Goal: Information Seeking & Learning: Understand process/instructions

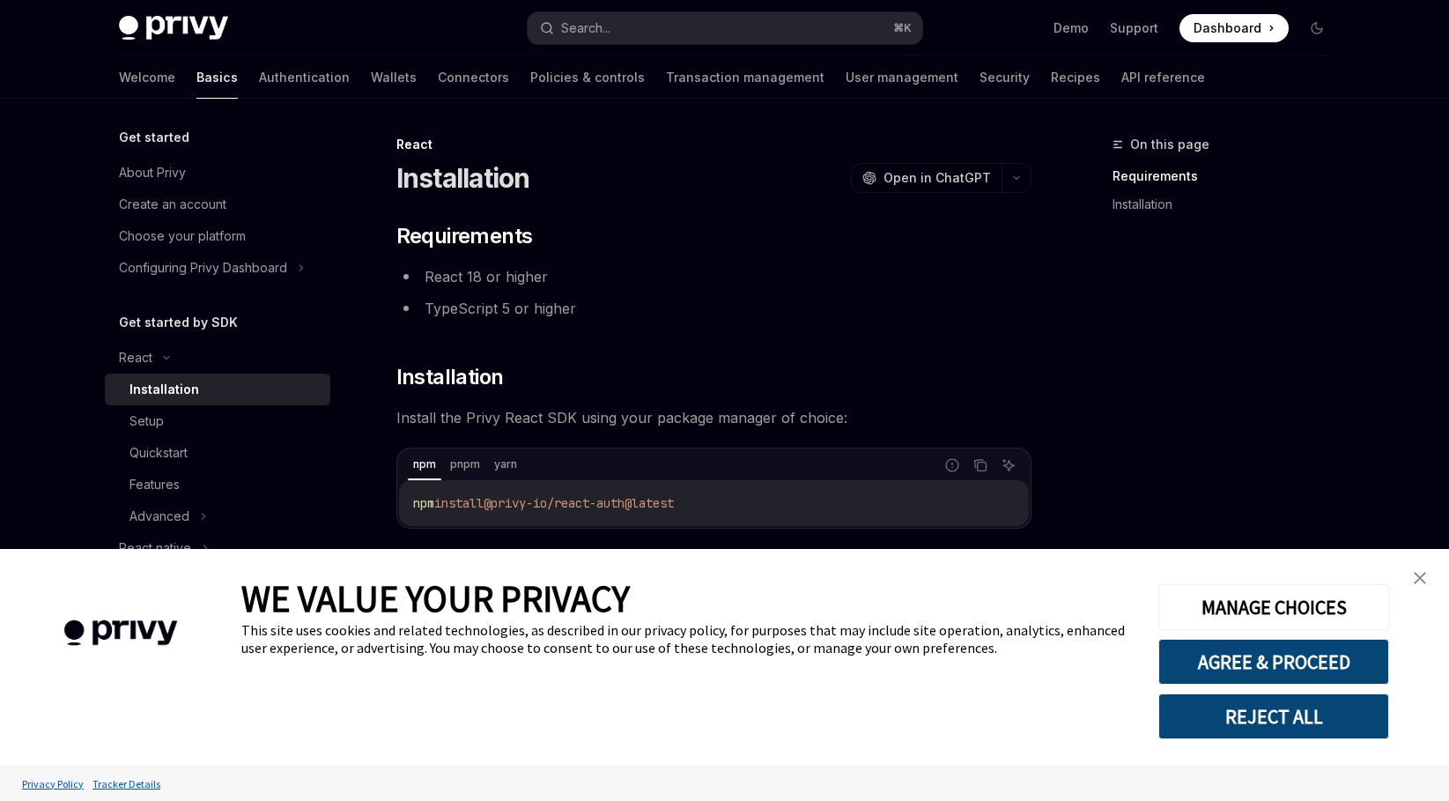
click at [1427, 573] on link "close banner" at bounding box center [1420, 577] width 35 height 35
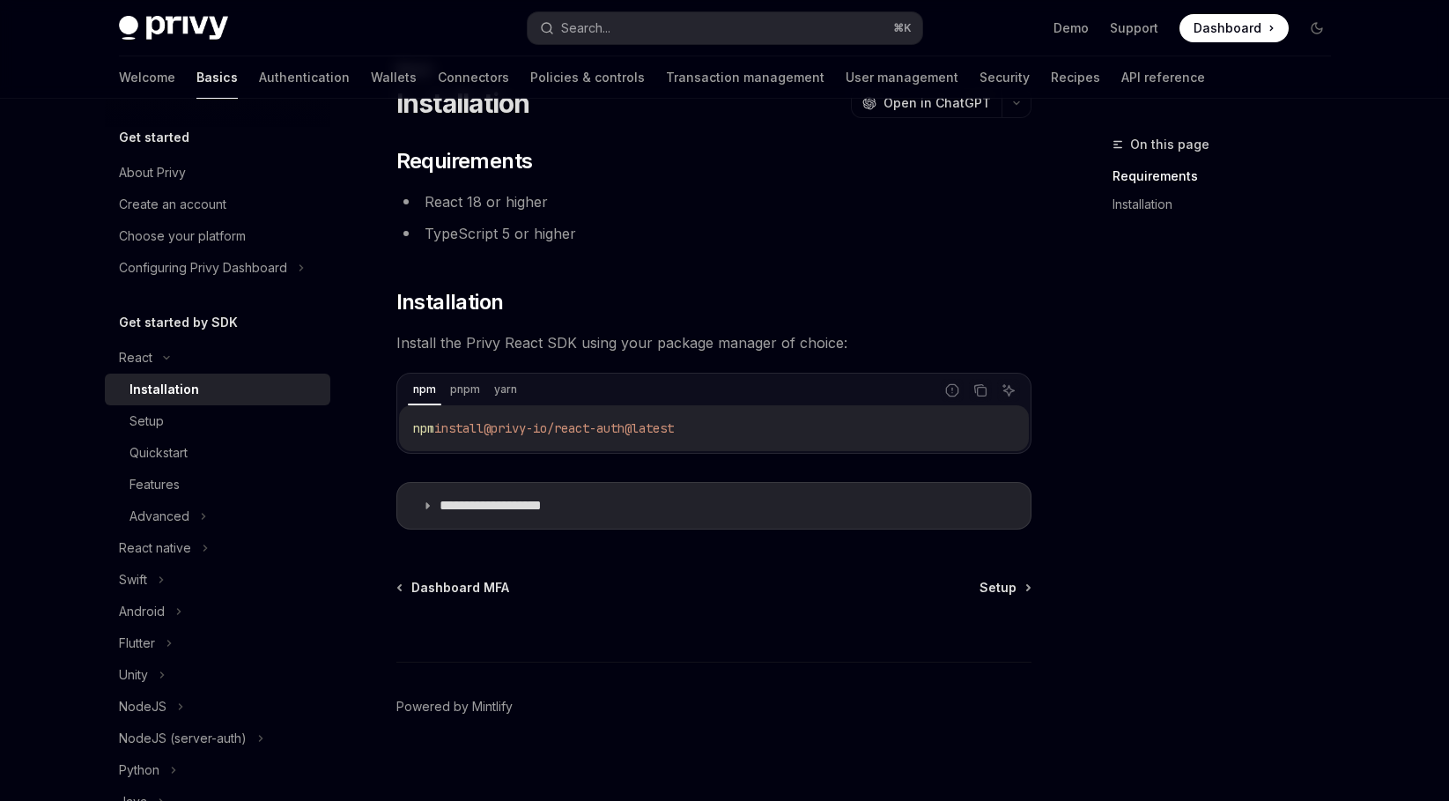
scroll to position [88, 0]
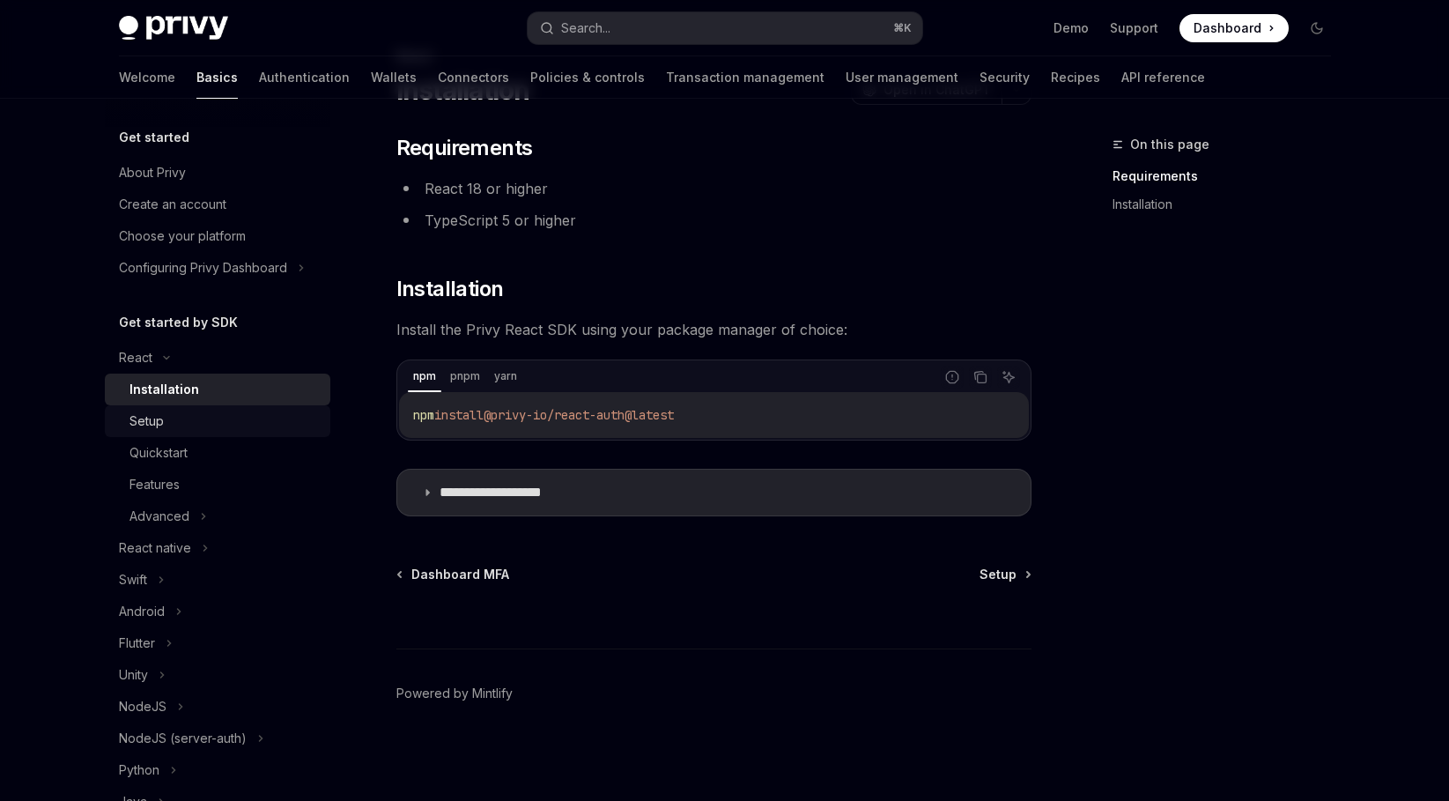
click at [141, 419] on div "Setup" at bounding box center [147, 421] width 34 height 21
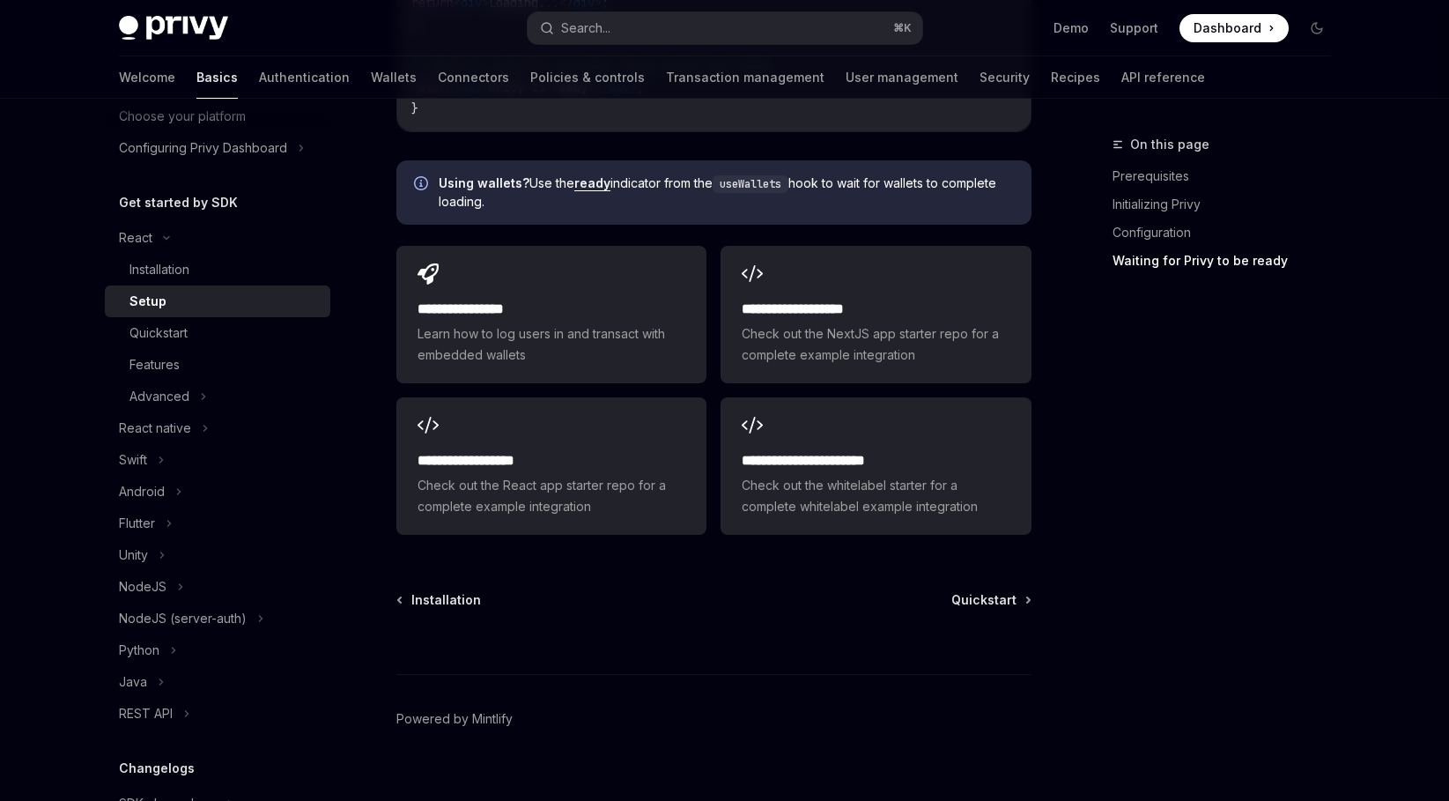
scroll to position [2224, 0]
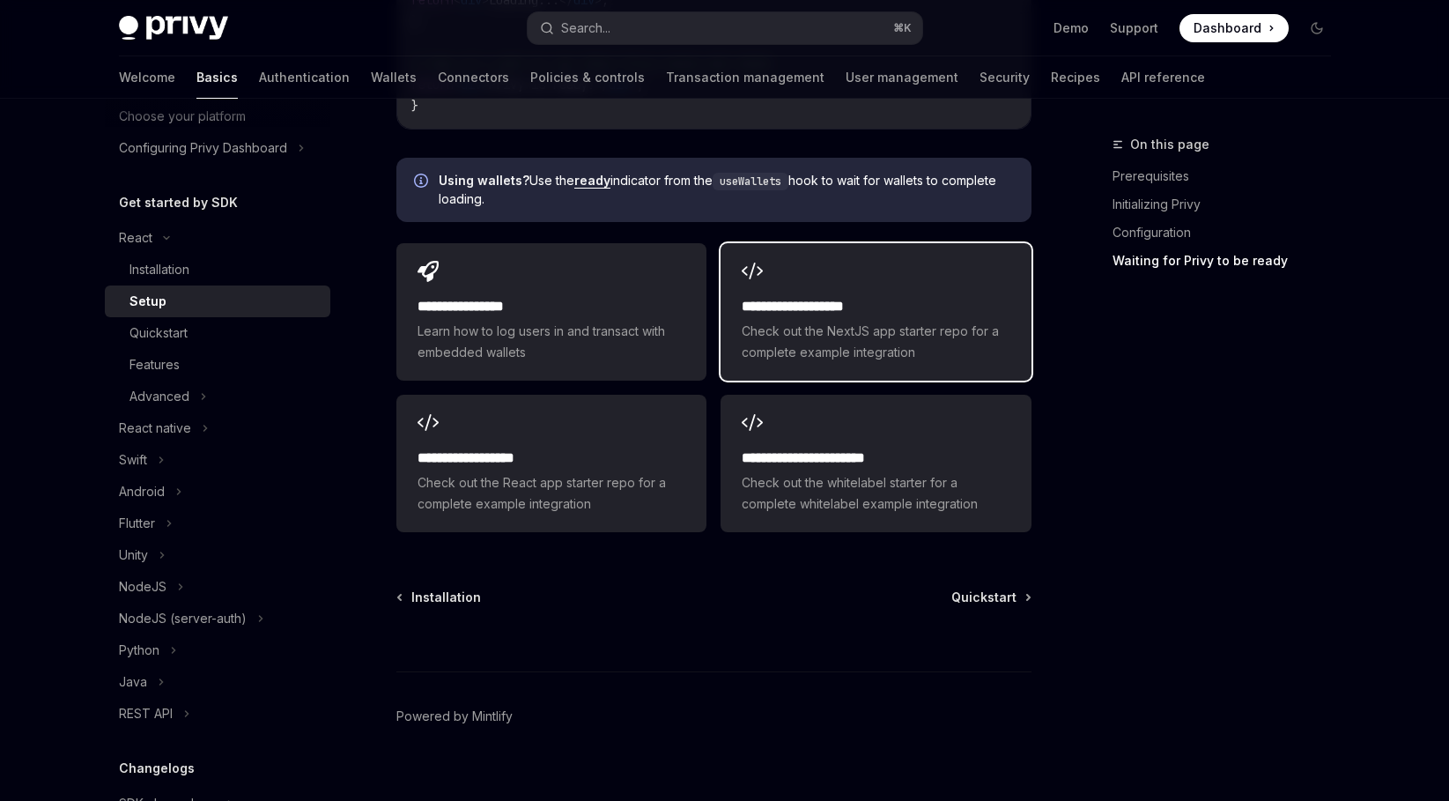
click at [896, 332] on span "Check out the NextJS app starter repo for a complete example integration" at bounding box center [876, 342] width 268 height 42
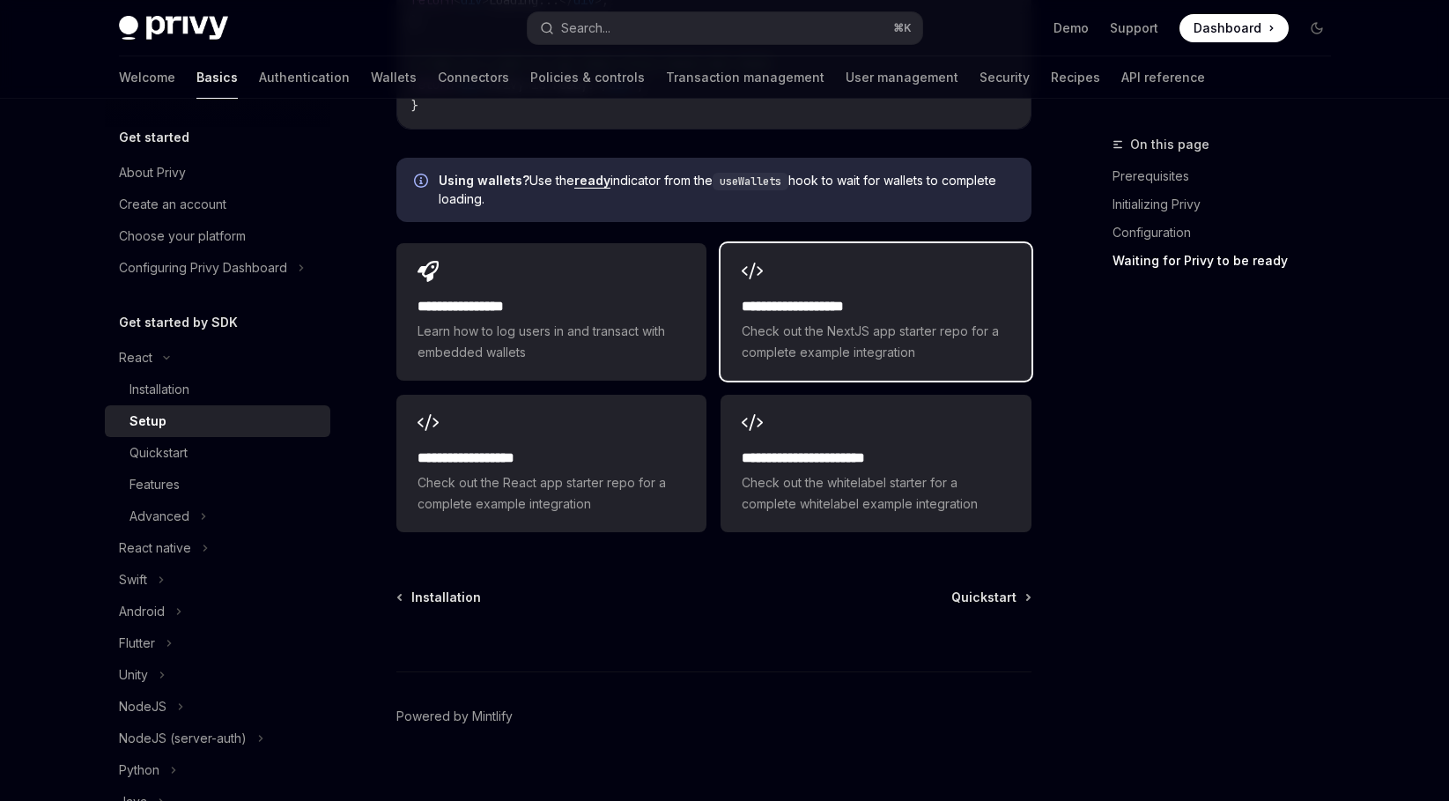
type textarea "*"
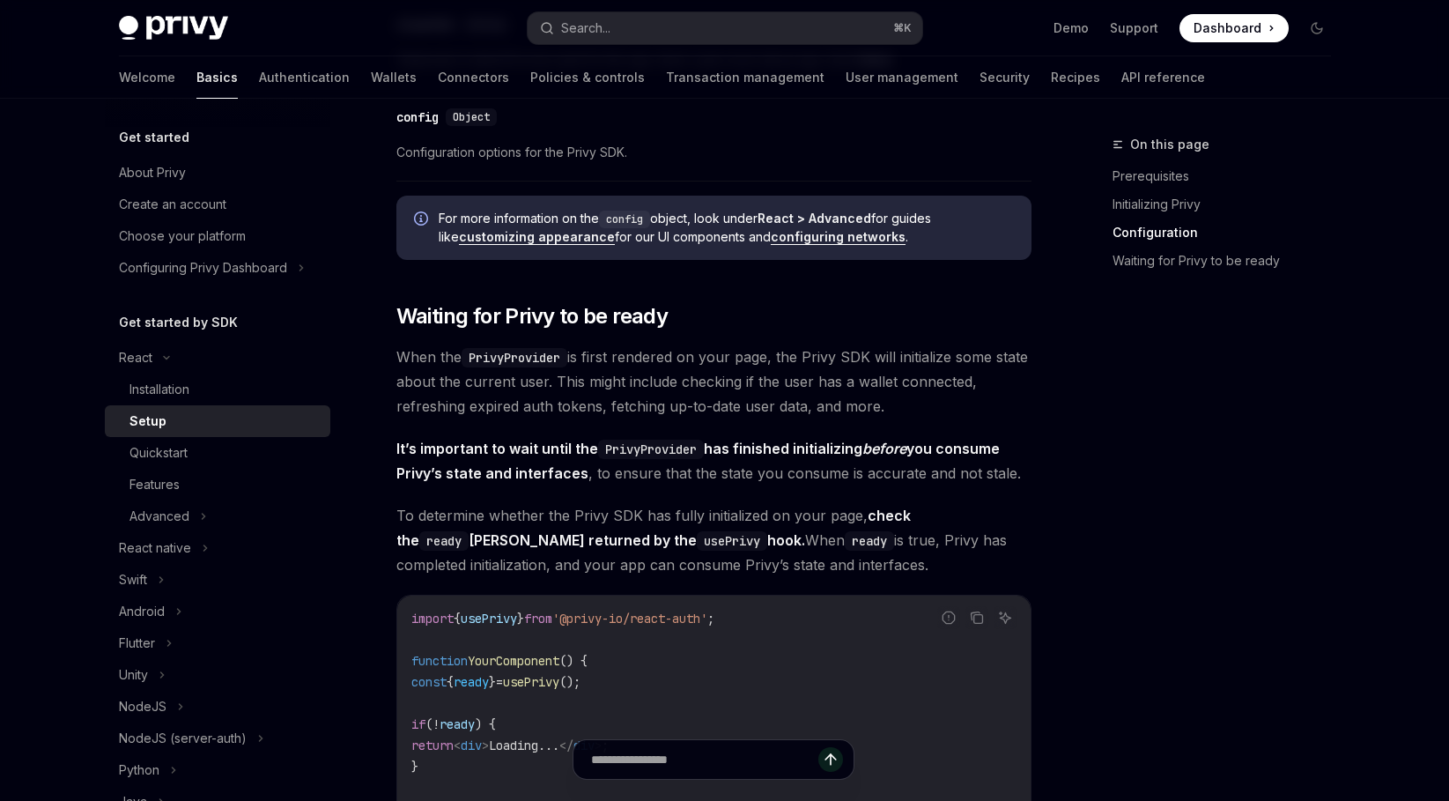
scroll to position [1469, 0]
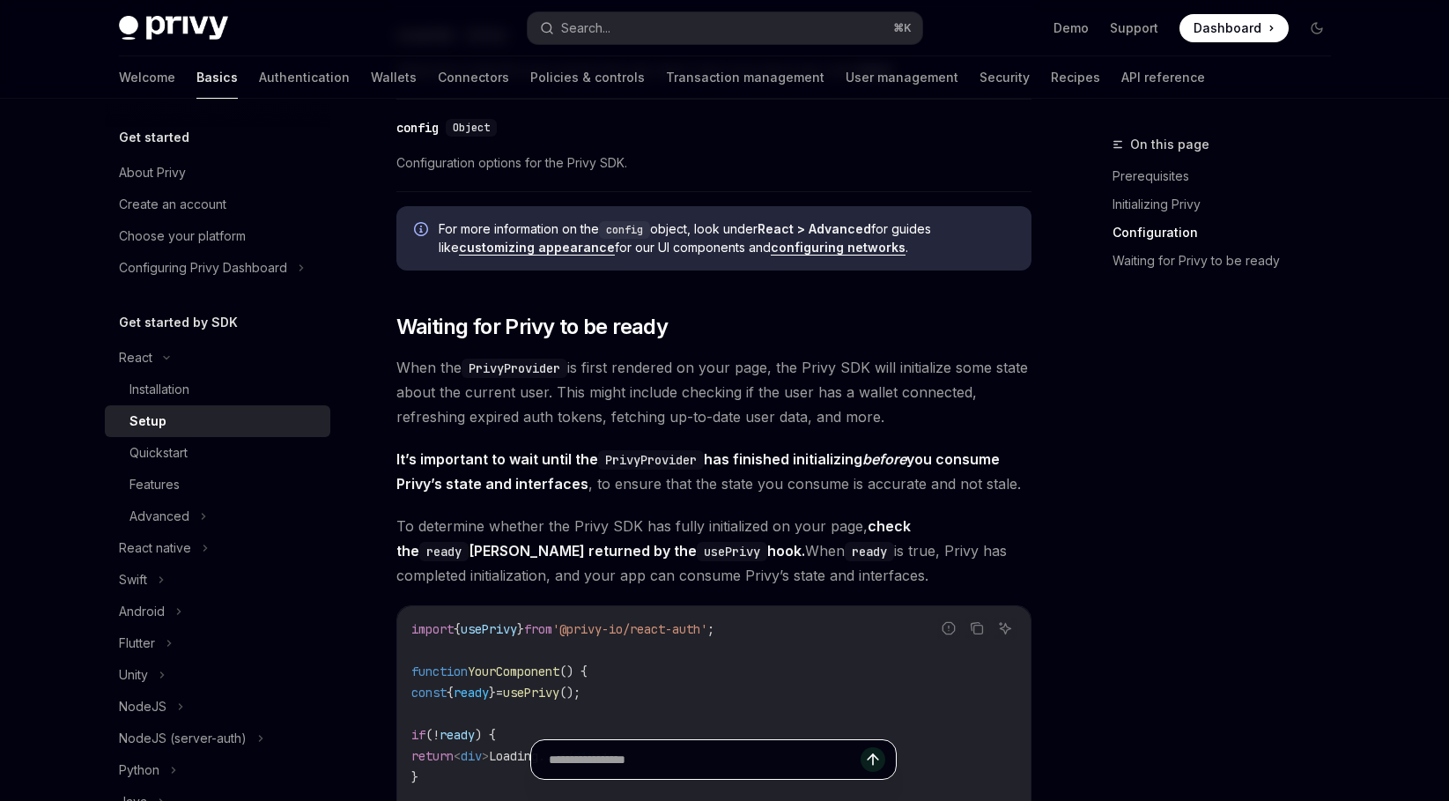
click at [700, 764] on input "text" at bounding box center [705, 759] width 312 height 39
click at [776, 655] on code "import { usePrivy } from '@privy-io/react-auth' ; function YourComponent () { c…" at bounding box center [713, 745] width 605 height 254
click at [741, 760] on input "text" at bounding box center [705, 759] width 312 height 39
click at [798, 651] on code "import { usePrivy } from '@privy-io/react-auth' ; function YourComponent () { c…" at bounding box center [713, 745] width 605 height 254
click at [745, 771] on input "text" at bounding box center [705, 759] width 312 height 39
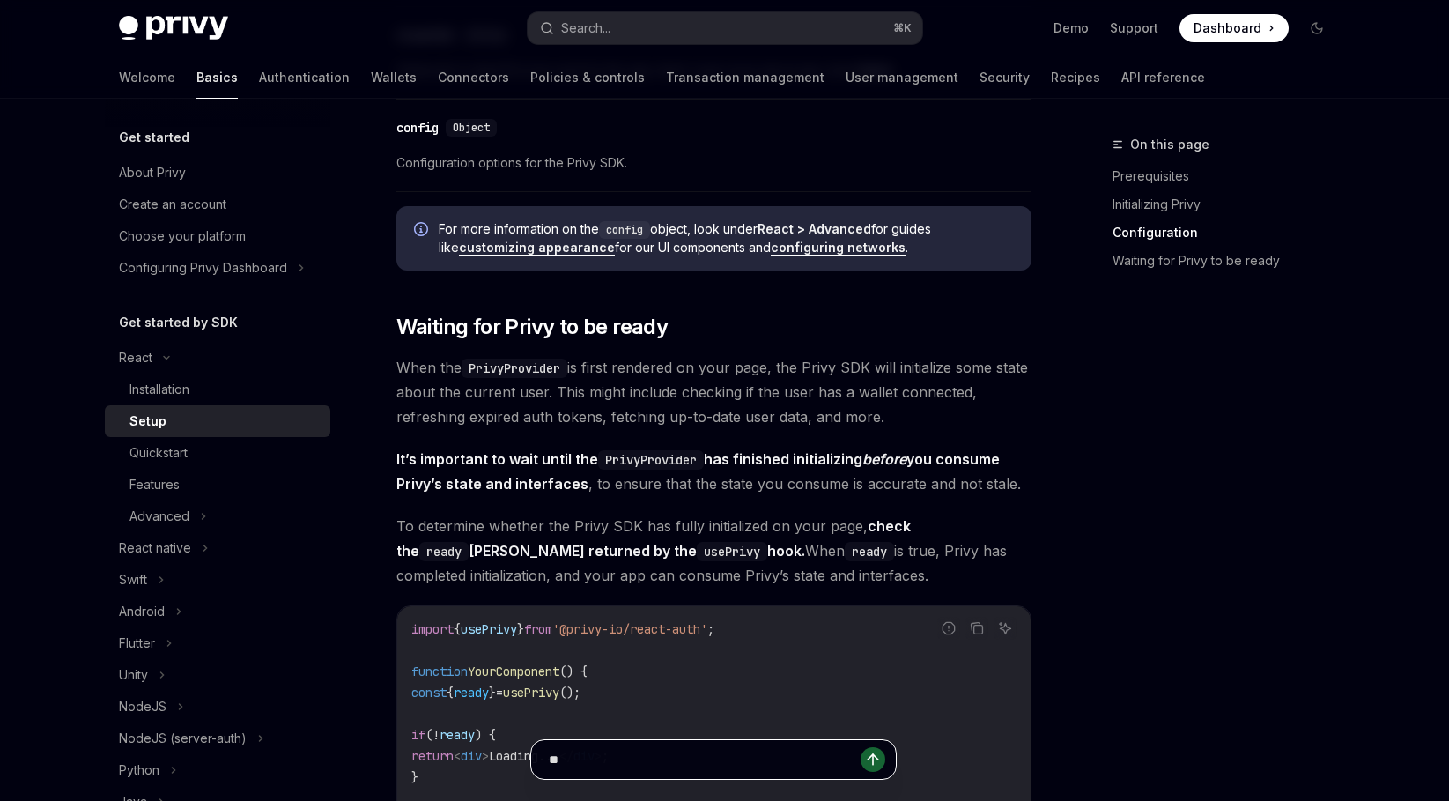
type input "**"
type textarea "*"
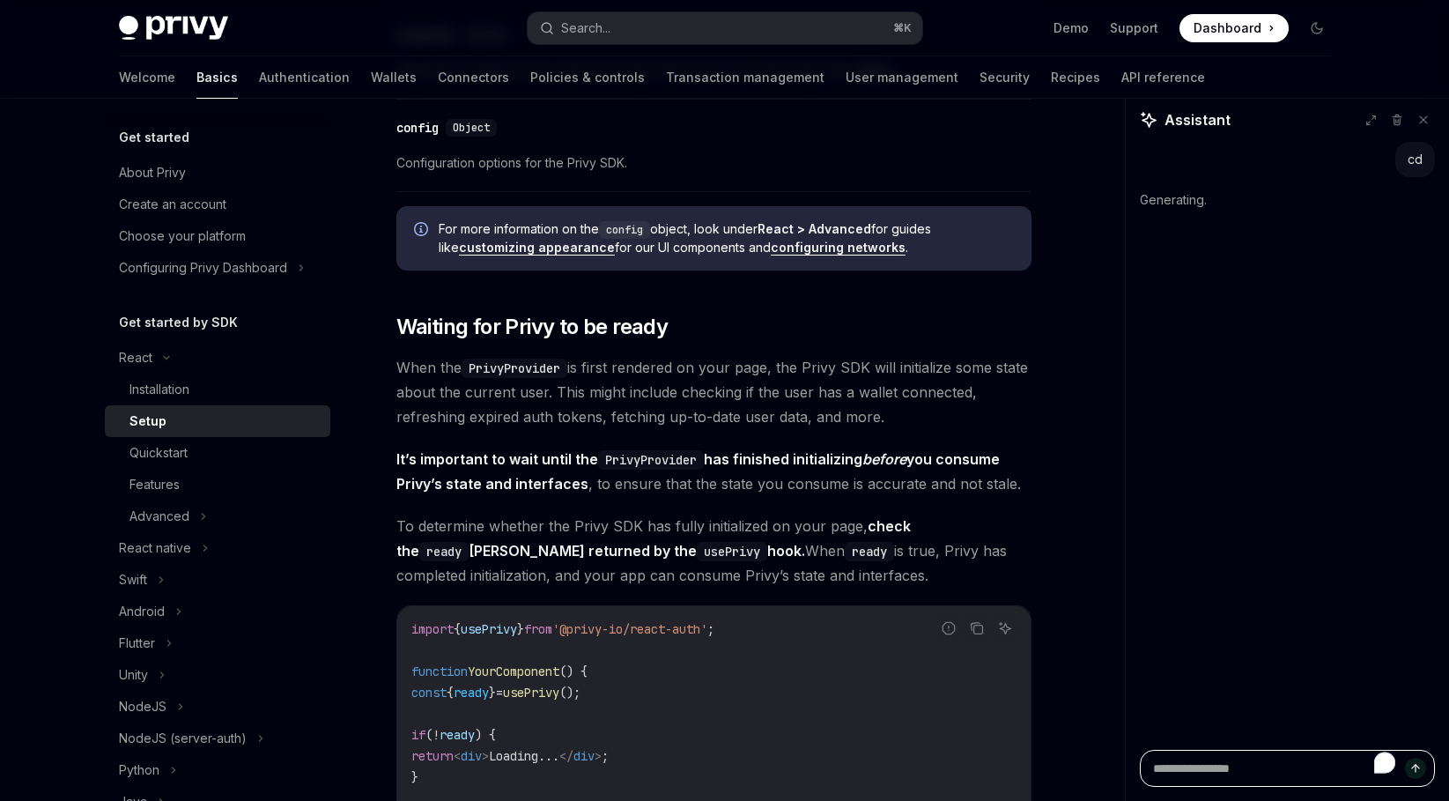
type textarea "*"
type textarea "**"
type textarea "*"
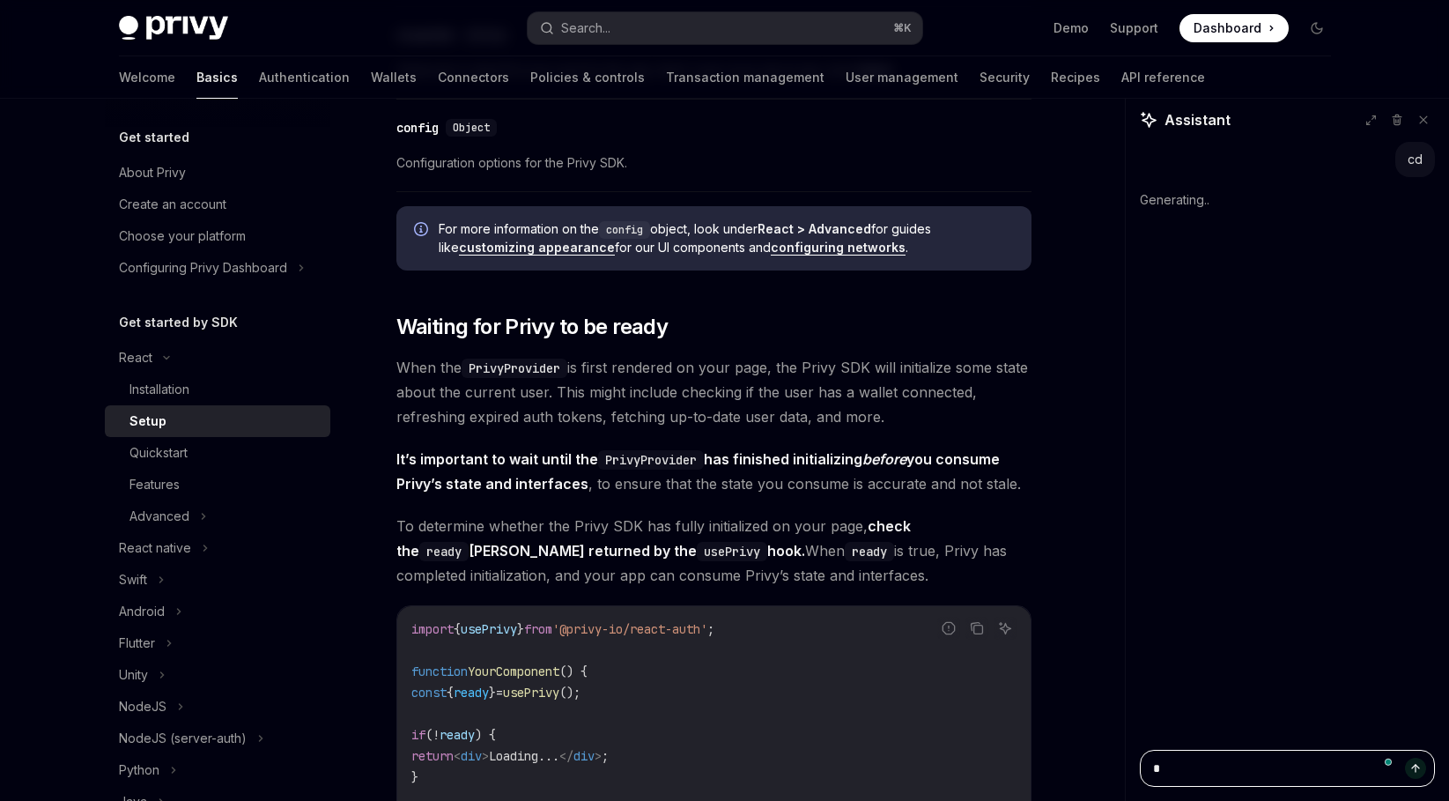
type textarea "*"
click at [1416, 756] on textarea "To enrich screen reader interactions, please activate Accessibility in Grammarl…" at bounding box center [1287, 768] width 295 height 37
drag, startPoint x: 1429, startPoint y: 119, endPoint x: 1419, endPoint y: 118, distance: 9.7
click at [1419, 118] on icon at bounding box center [1424, 120] width 12 height 12
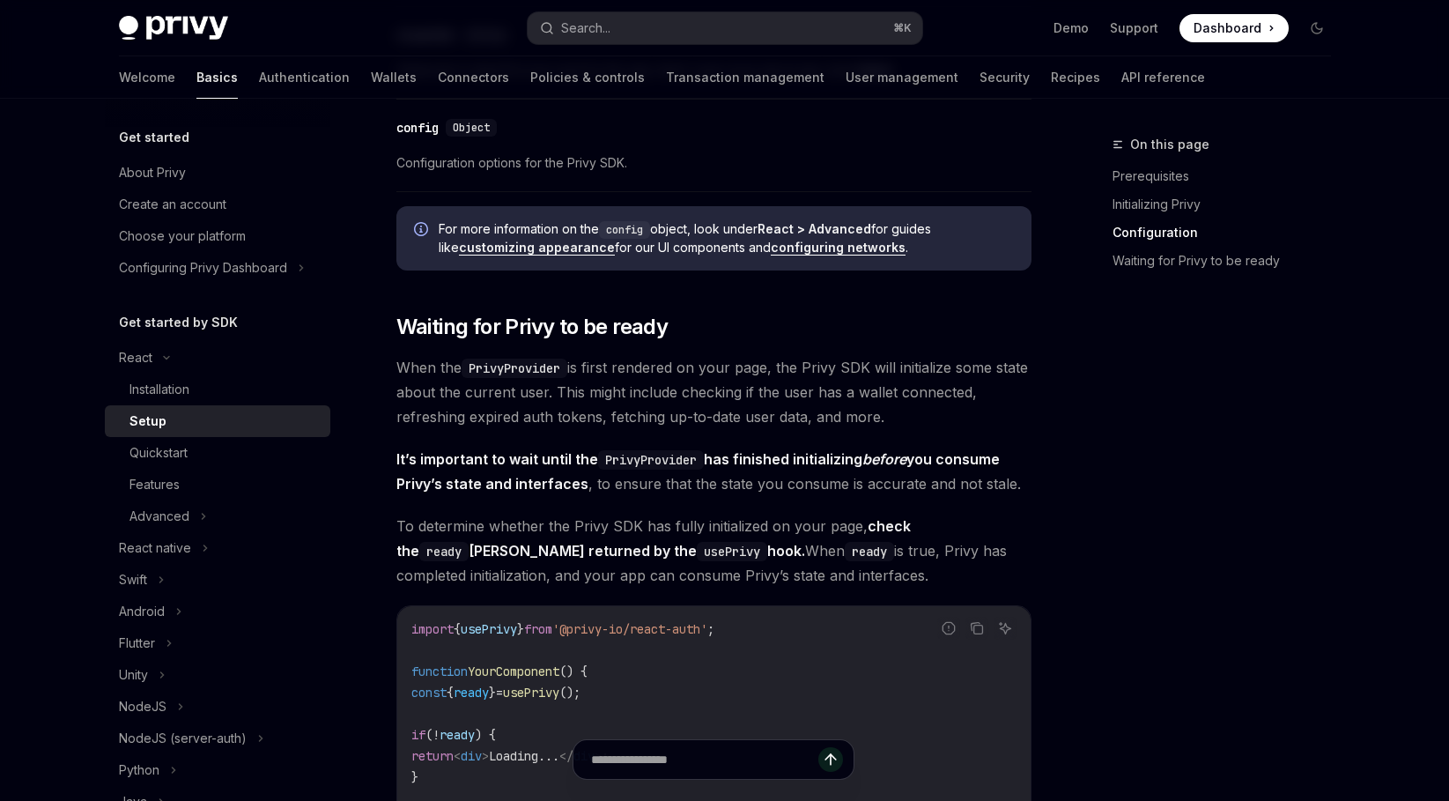
click at [648, 636] on span "'@privy-io/react-auth'" at bounding box center [629, 629] width 155 height 16
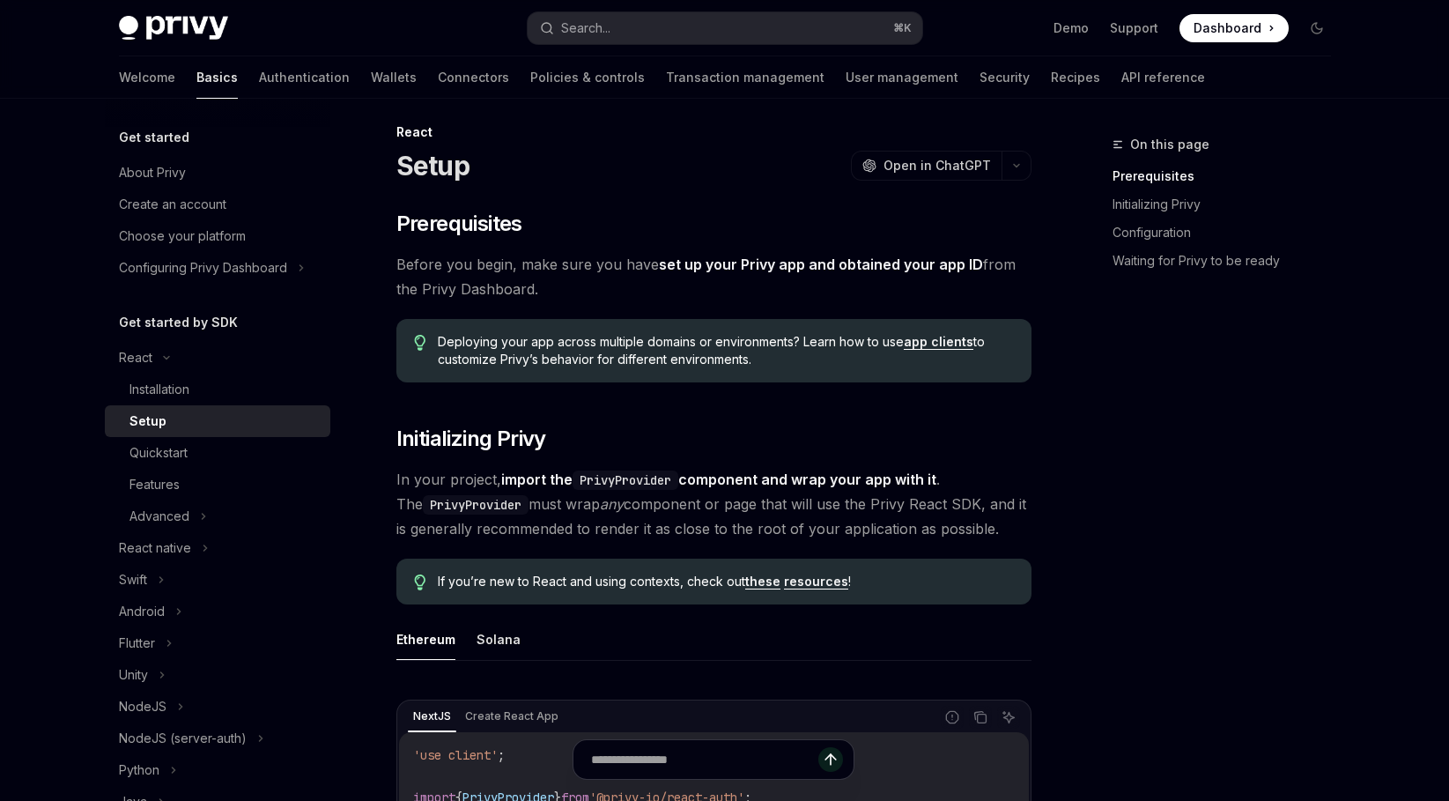
scroll to position [0, 0]
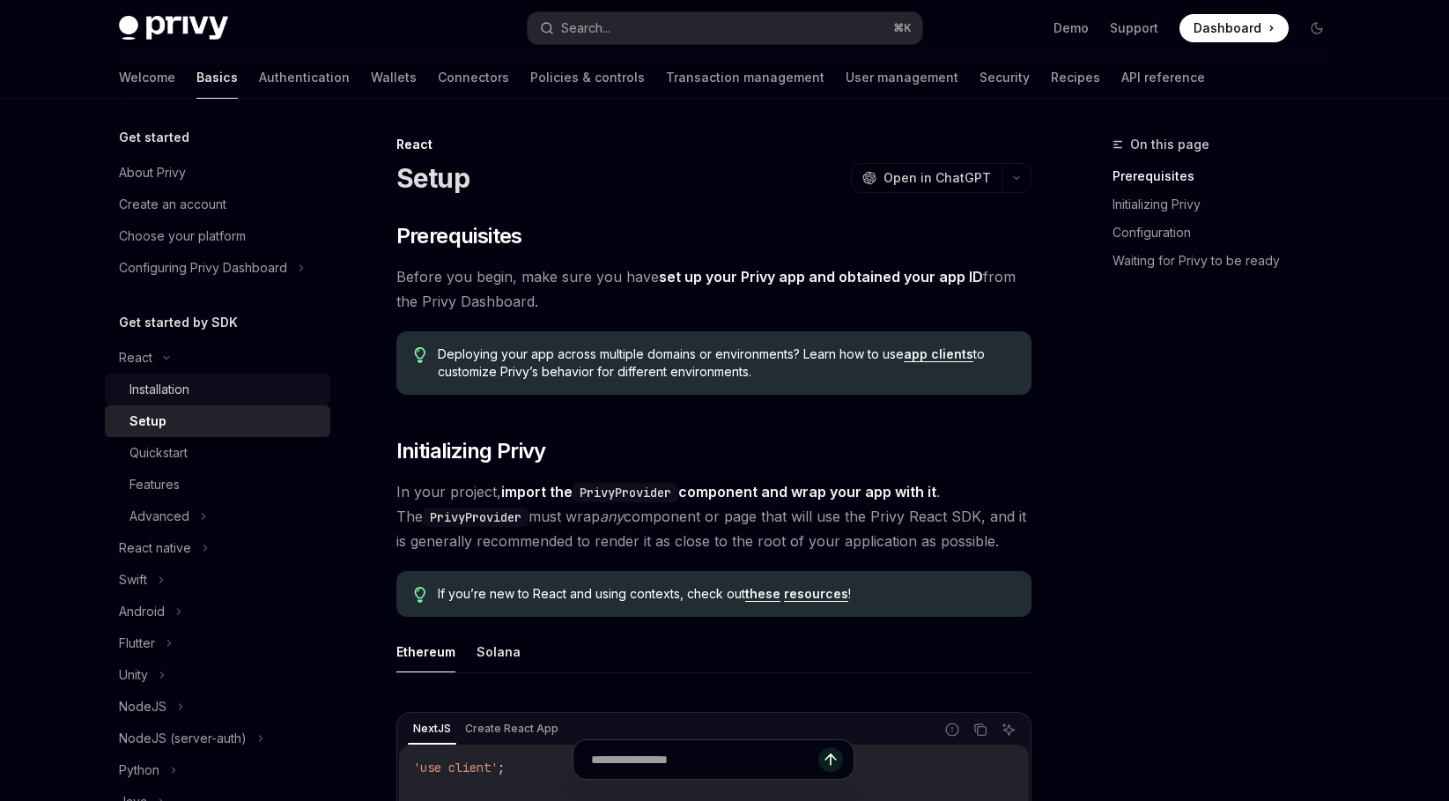
click at [308, 381] on div "Installation" at bounding box center [225, 389] width 190 height 21
type textarea "*"
